Goal: Check status: Verify the current state of an ongoing process or item

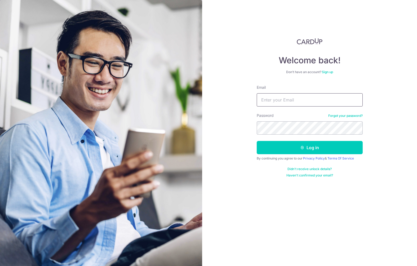
type input "[DOMAIN_NAME][EMAIL_ADDRESS][DOMAIN_NAME]"
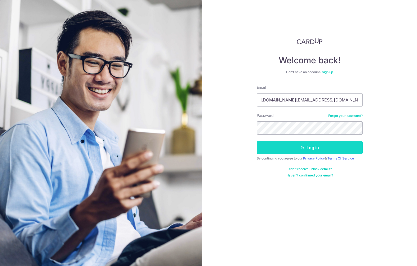
click at [299, 146] on button "Log in" at bounding box center [310, 147] width 106 height 13
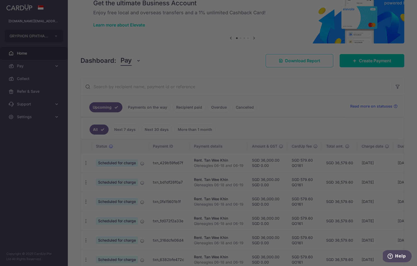
scroll to position [29, 0]
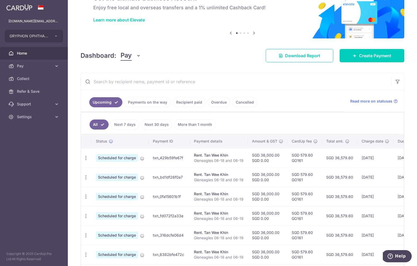
click at [198, 103] on link "Recipient paid" at bounding box center [189, 102] width 33 height 10
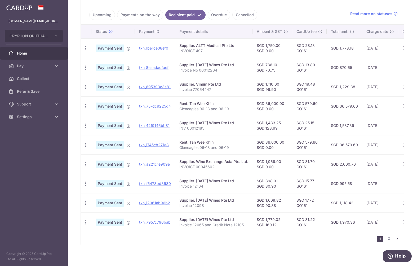
scroll to position [117, 0]
click at [388, 237] on link "2" at bounding box center [388, 238] width 6 height 6
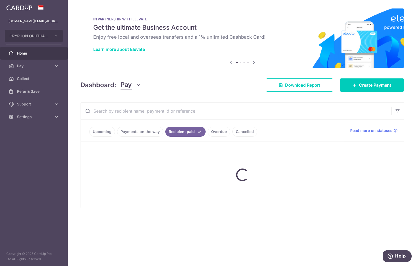
scroll to position [0, 0]
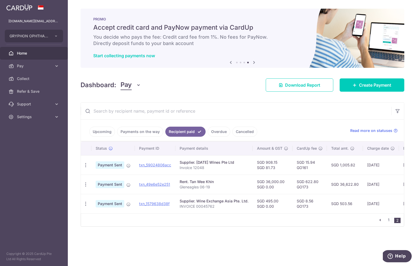
click at [381, 220] on icon "pager" at bounding box center [380, 220] width 4 height 4
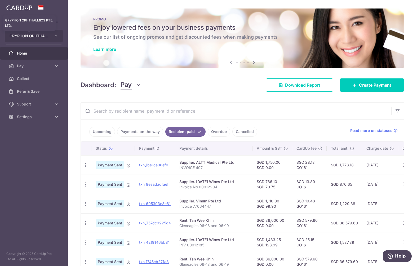
click at [42, 34] on span "GRYPHON OPHTHALMICS PTE. LTD." at bounding box center [29, 35] width 39 height 5
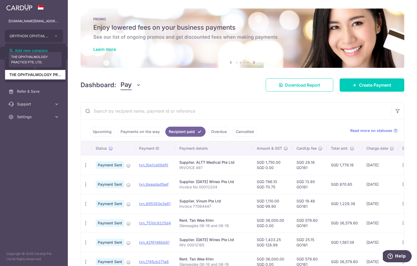
click at [47, 75] on link "THE OPHTHALMOLOGY PRACTICE PTE. LTD." at bounding box center [35, 75] width 60 height 10
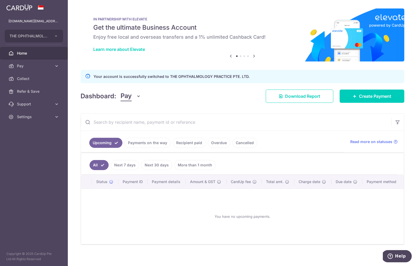
click at [192, 144] on link "Recipient paid" at bounding box center [189, 143] width 33 height 10
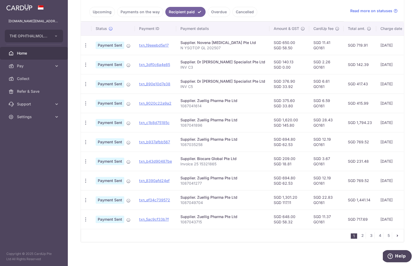
scroll to position [132, 0]
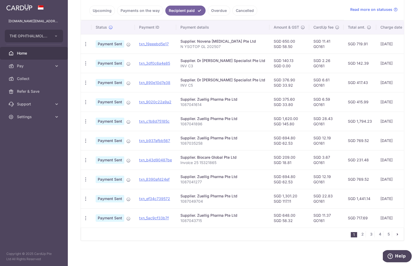
click at [363, 234] on link "2" at bounding box center [362, 234] width 6 height 6
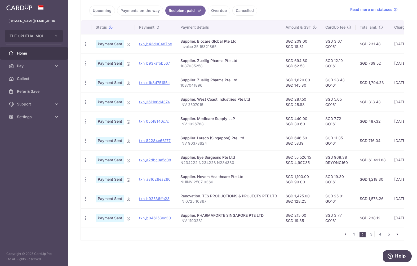
click at [373, 235] on link "3" at bounding box center [371, 234] width 6 height 6
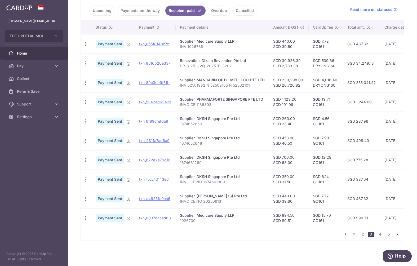
click at [382, 235] on link "4" at bounding box center [380, 234] width 6 height 6
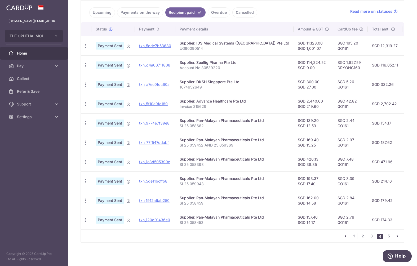
scroll to position [131, 0]
click at [387, 234] on link "5" at bounding box center [388, 235] width 6 height 6
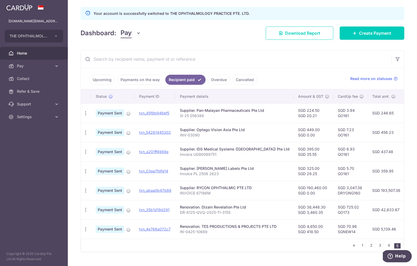
scroll to position [65, 0]
